Goal: Find specific page/section: Find specific page/section

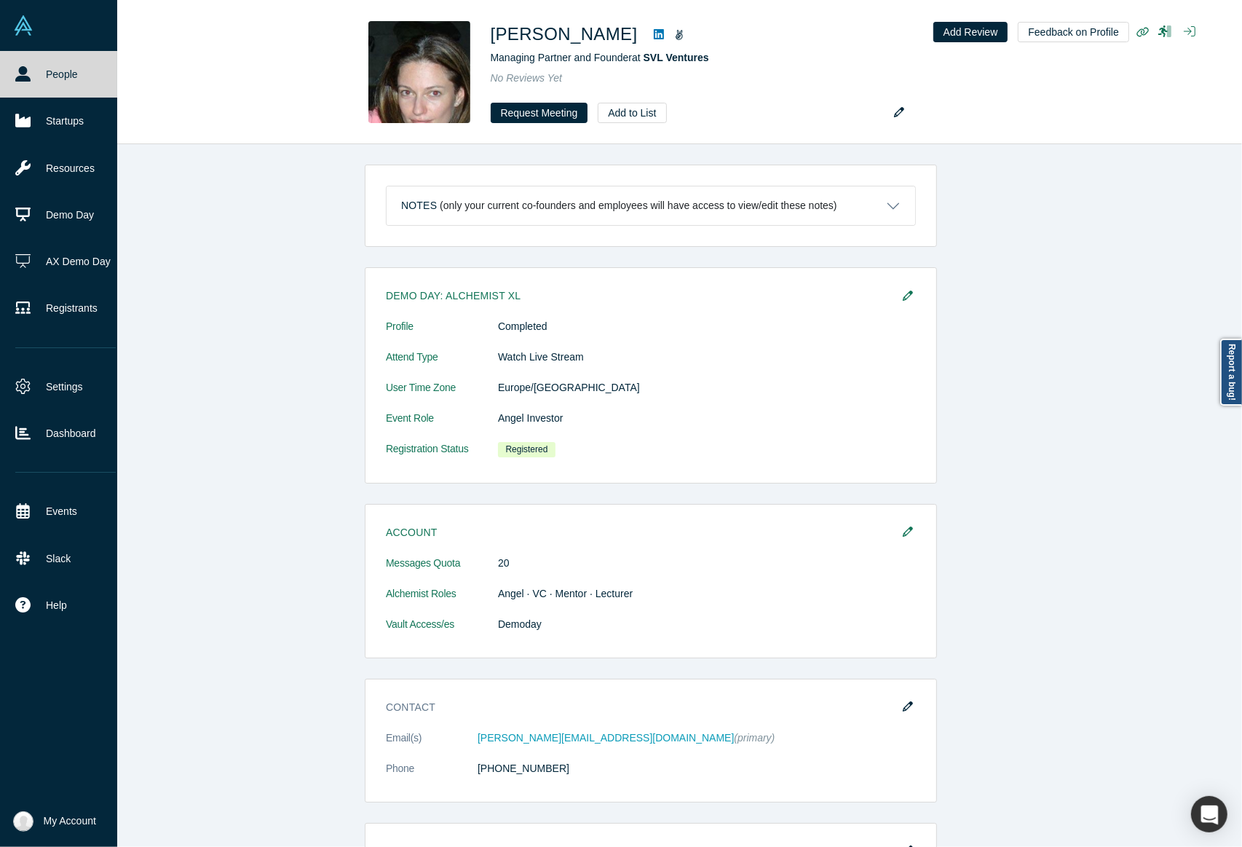
click at [15, 91] on link "People" at bounding box center [65, 74] width 131 height 47
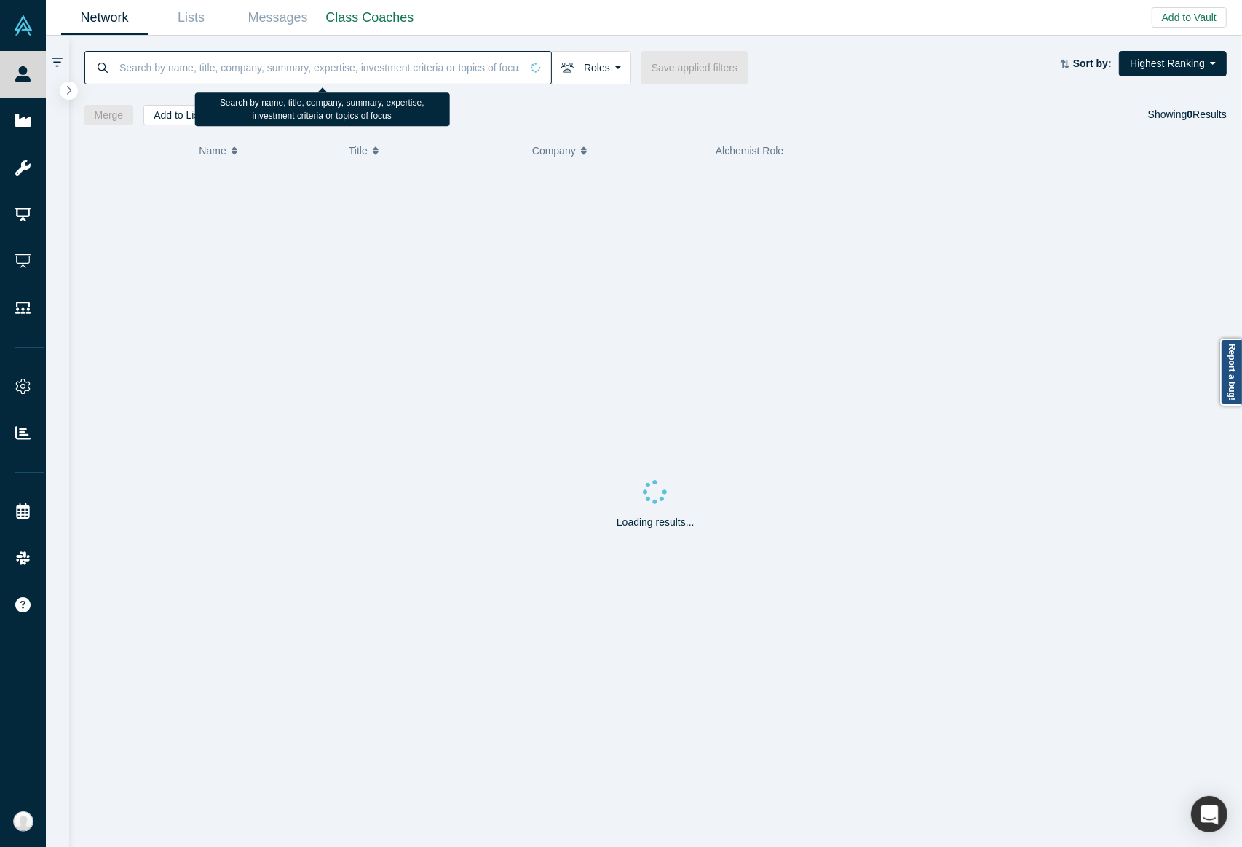
click at [478, 74] on input at bounding box center [319, 67] width 403 height 34
paste input "[PERSON_NAME]"
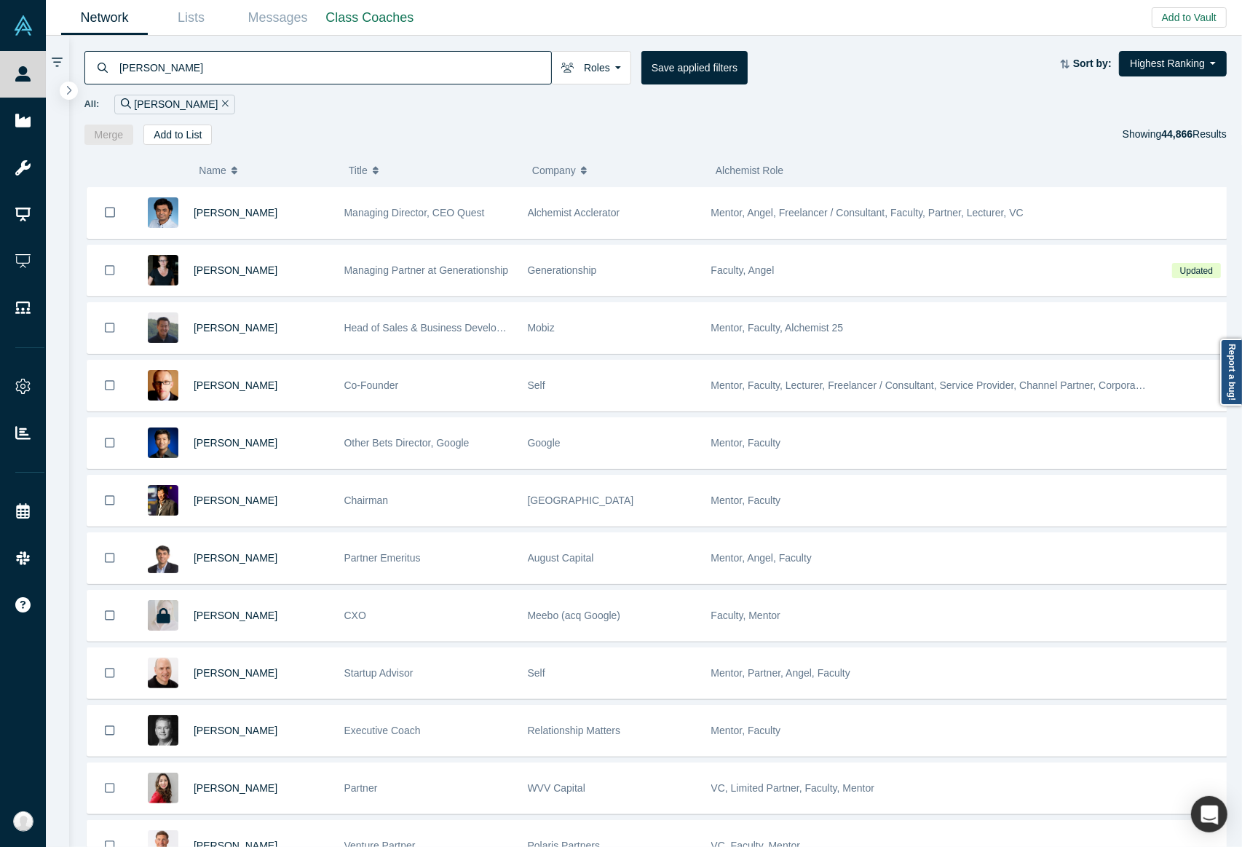
type input "[PERSON_NAME]"
